Goal: Transaction & Acquisition: Purchase product/service

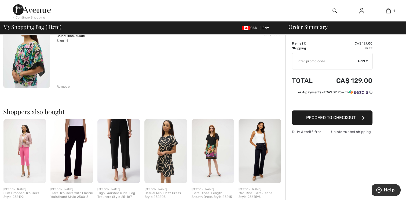
scroll to position [71, 0]
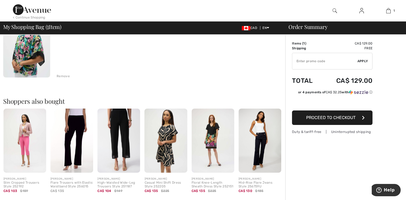
click at [25, 50] on img at bounding box center [26, 42] width 47 height 70
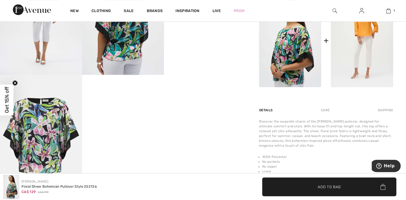
scroll to position [290, 0]
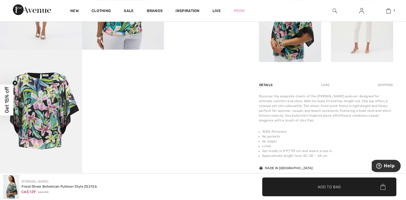
click at [406, 4] on div "New Clothing Sale Brands Inspiration Live Prom 1 Added to Bag Joseph Ribkoff Fl…" at bounding box center [203, 10] width 406 height 21
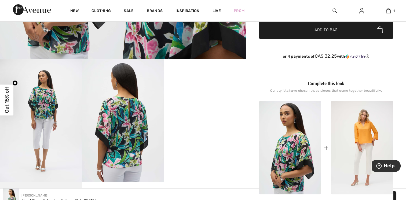
scroll to position [150, 0]
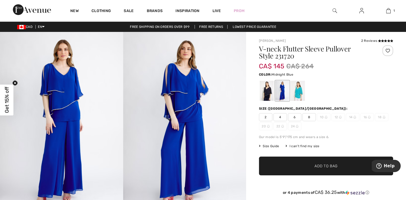
click at [265, 100] on div at bounding box center [267, 91] width 14 height 20
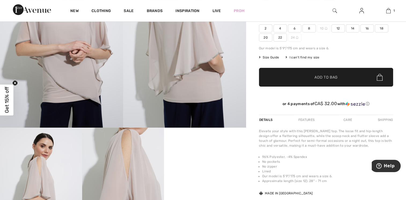
scroll to position [57, 0]
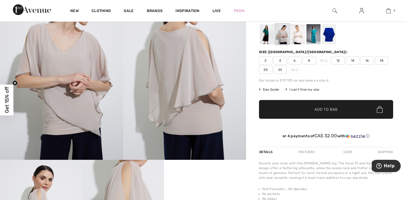
click at [265, 36] on div at bounding box center [267, 34] width 14 height 20
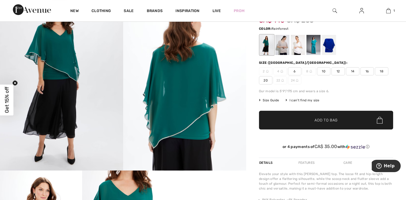
scroll to position [3, 0]
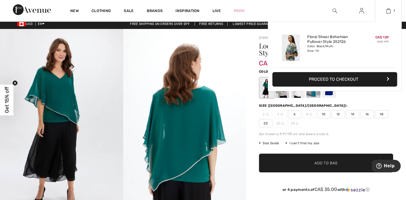
click at [313, 96] on div "Added to Bag Joseph Ribkoff Floral Sheer Bohemian Pullover Style 252126 CA$ 129…" at bounding box center [335, 68] width 134 height 95
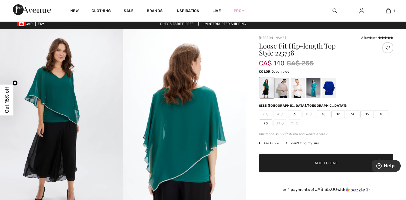
click at [314, 87] on div at bounding box center [313, 88] width 14 height 20
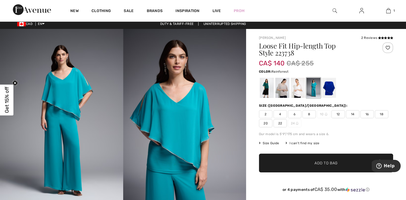
click at [265, 88] on div at bounding box center [267, 88] width 14 height 20
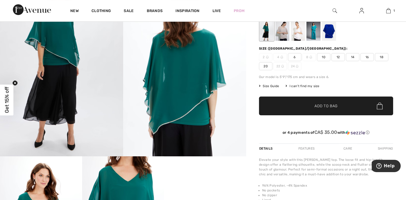
scroll to position [107, 0]
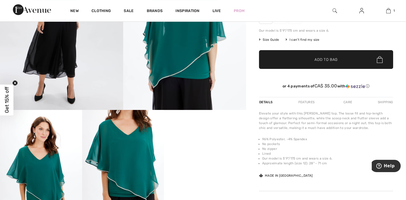
click at [4, 96] on span "Get 15% off" at bounding box center [7, 100] width 6 height 26
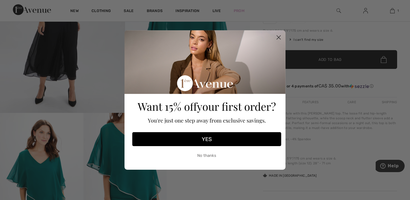
click at [278, 37] on circle "Close dialog" at bounding box center [278, 37] width 9 height 9
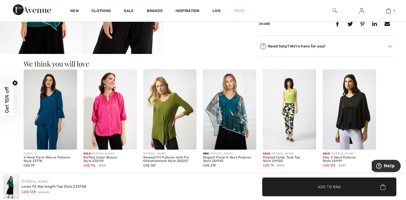
scroll to position [310, 0]
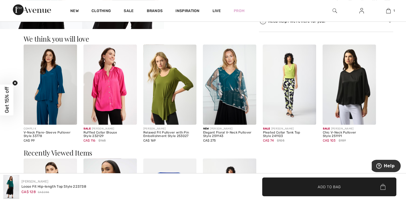
click at [237, 81] on img at bounding box center [229, 85] width 53 height 80
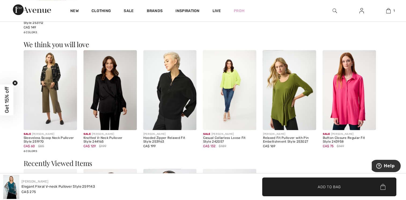
scroll to position [390, 0]
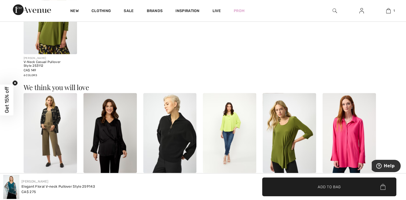
click at [228, 120] on img at bounding box center [229, 133] width 53 height 80
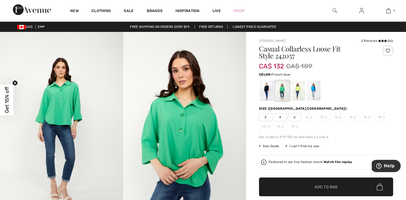
click at [315, 92] on div at bounding box center [313, 91] width 14 height 20
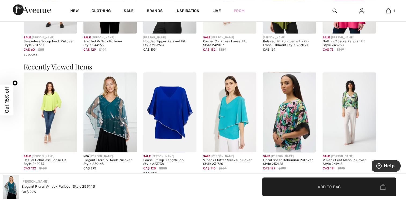
scroll to position [536, 0]
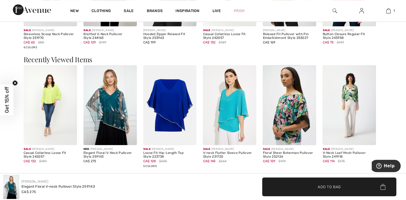
click at [406, 197] on div "[PERSON_NAME] Elegant Floral V-neck Pullover Style 259143 CA$ 275 ✔ Added to Ba…" at bounding box center [203, 187] width 406 height 27
click at [227, 112] on img at bounding box center [229, 105] width 53 height 80
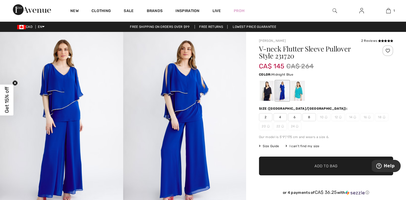
click at [268, 96] on div at bounding box center [267, 91] width 14 height 20
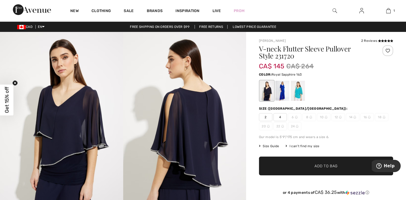
click at [283, 95] on div at bounding box center [282, 91] width 14 height 20
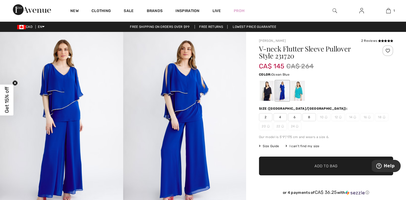
click at [299, 95] on div at bounding box center [298, 91] width 14 height 20
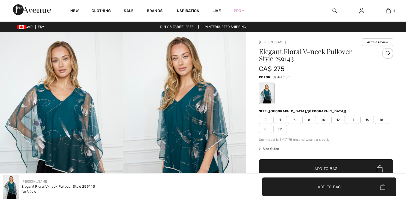
checkbox input "true"
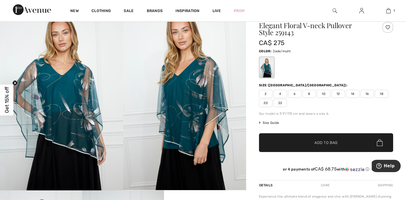
scroll to position [8, 0]
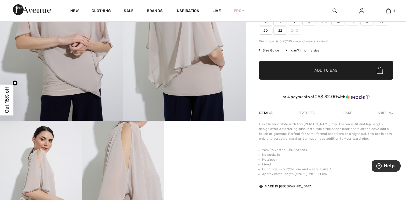
scroll to position [74, 0]
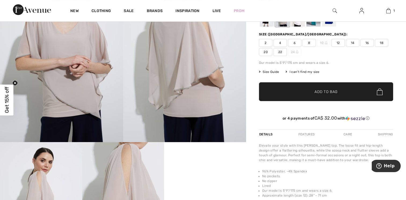
click at [403, 9] on div "New Clothing Sale Brands Inspiration Live Prom 1 Added to Bag [PERSON_NAME] Flo…" at bounding box center [203, 10] width 406 height 21
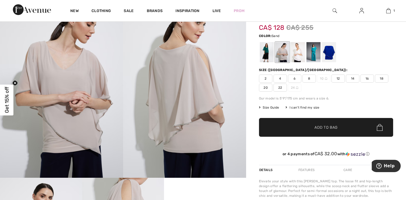
scroll to position [21, 0]
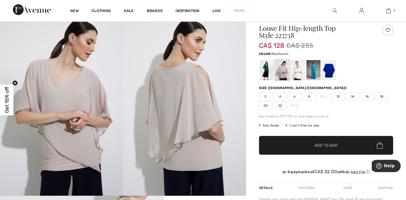
click at [264, 67] on div at bounding box center [267, 70] width 14 height 20
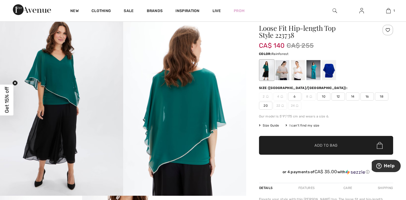
click at [271, 126] on span "Size Guide" at bounding box center [269, 125] width 20 height 5
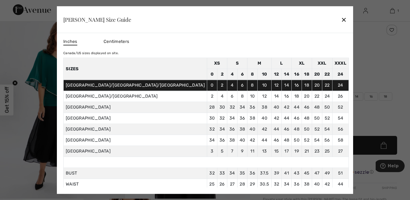
click at [341, 20] on div "✕" at bounding box center [344, 19] width 6 height 11
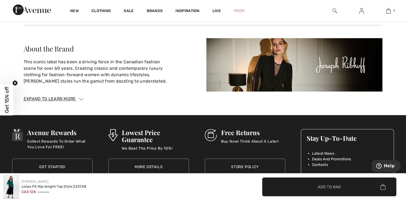
scroll to position [801, 0]
